Goal: Task Accomplishment & Management: Manage account settings

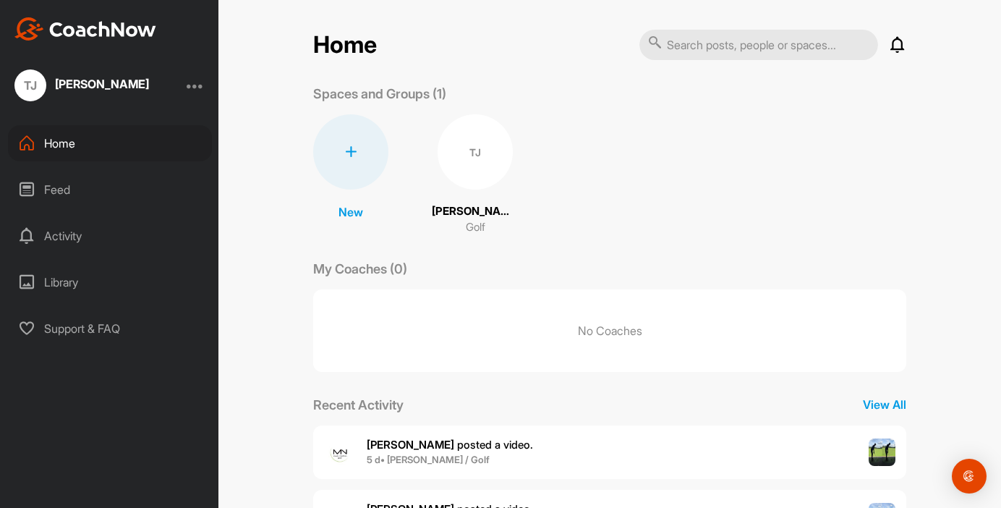
click at [468, 150] on div "TJ" at bounding box center [475, 151] width 75 height 75
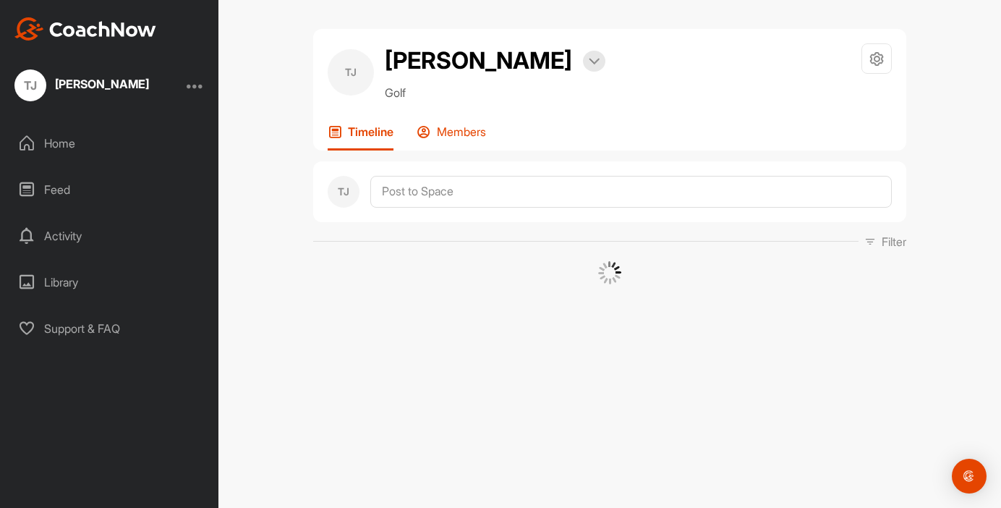
click at [464, 130] on p "Members" at bounding box center [461, 131] width 49 height 14
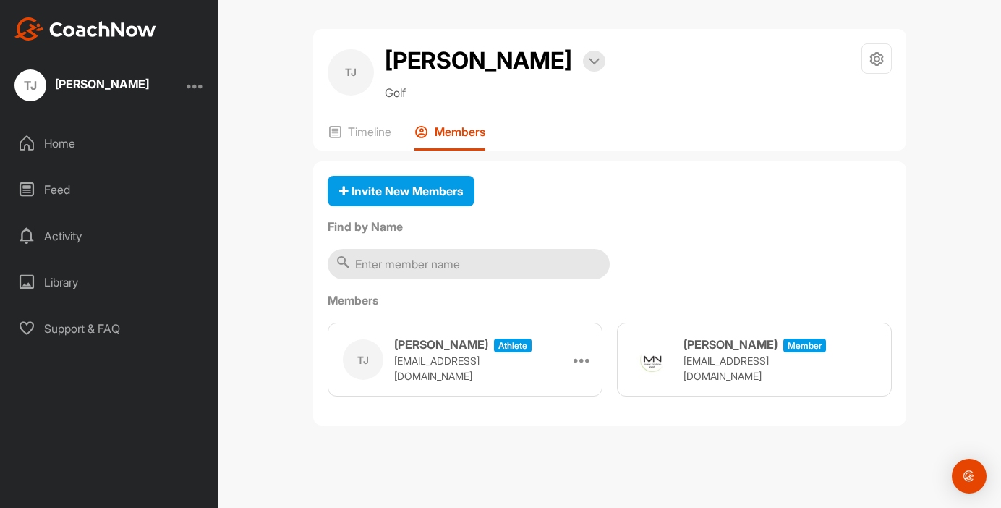
click at [736, 369] on p "[EMAIL_ADDRESS][DOMAIN_NAME]" at bounding box center [755, 368] width 145 height 30
click at [197, 80] on div at bounding box center [195, 85] width 17 height 17
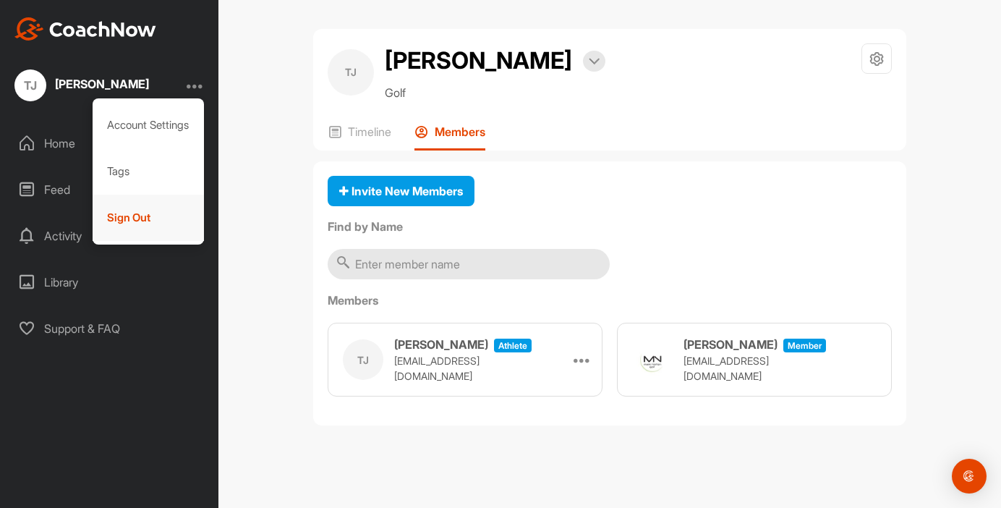
click at [161, 223] on div "Sign Out" at bounding box center [149, 218] width 112 height 46
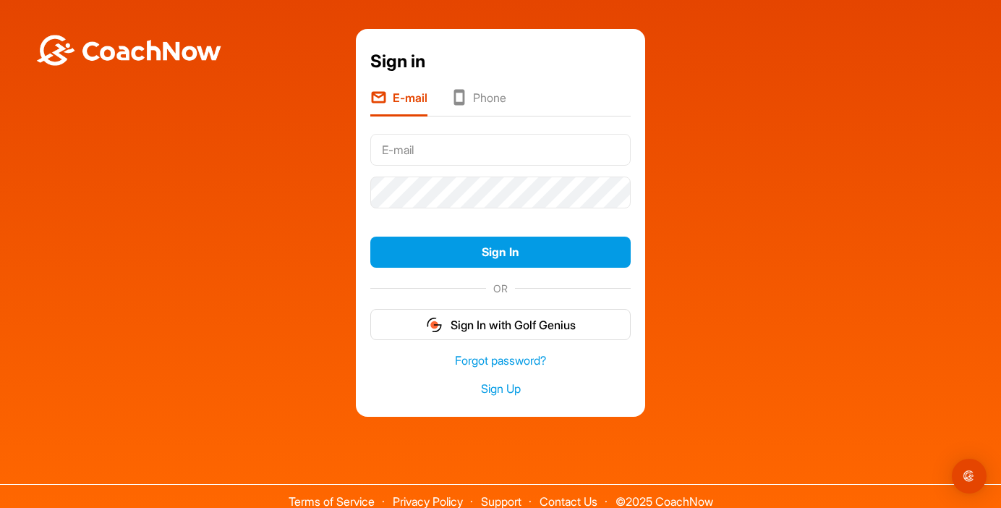
type input "[EMAIL_ADDRESS][DOMAIN_NAME]"
